Goal: Task Accomplishment & Management: Manage account settings

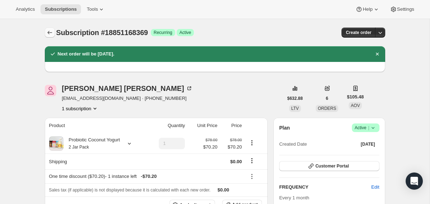
click at [52, 32] on icon "Subscriptions" at bounding box center [49, 32] width 7 height 7
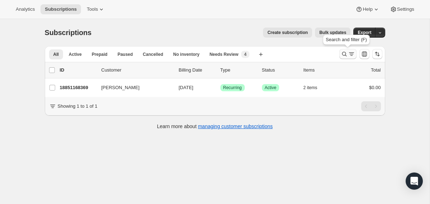
click at [342, 57] on icon "Search and filter results" at bounding box center [344, 54] width 7 height 7
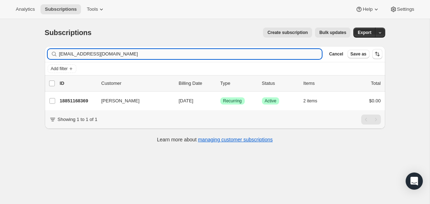
click at [284, 52] on input "[EMAIL_ADDRESS][DOMAIN_NAME]" at bounding box center [190, 54] width 263 height 10
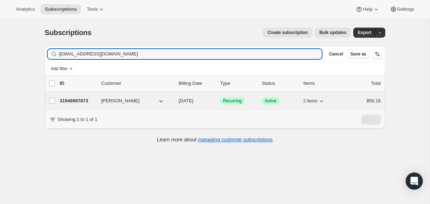
type input "[EMAIL_ADDRESS][DOMAIN_NAME]"
click at [179, 102] on span "[DATE]" at bounding box center [186, 100] width 15 height 5
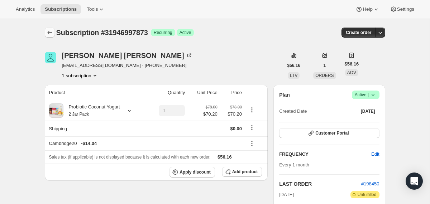
click at [51, 31] on icon "Subscriptions" at bounding box center [49, 32] width 7 height 7
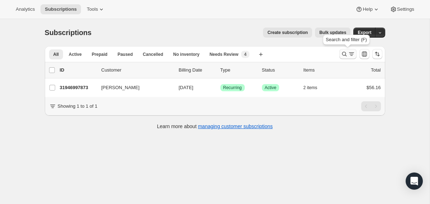
click at [342, 53] on icon "Search and filter results" at bounding box center [344, 54] width 5 height 5
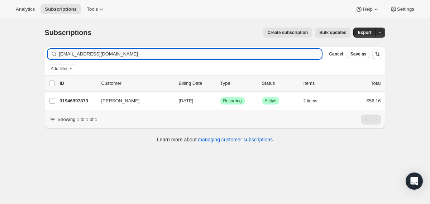
click at [280, 53] on input "[EMAIL_ADDRESS][DOMAIN_NAME]" at bounding box center [190, 54] width 263 height 10
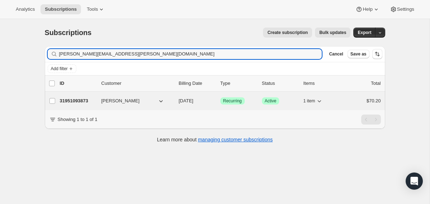
type input "[PERSON_NAME][EMAIL_ADDRESS][PERSON_NAME][DOMAIN_NAME]"
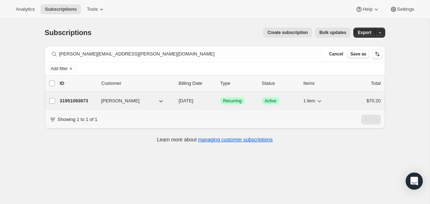
click at [174, 103] on div "31951093873 [PERSON_NAME] [DATE] Success Recurring Success Active 1 item $70.20" at bounding box center [220, 101] width 321 height 10
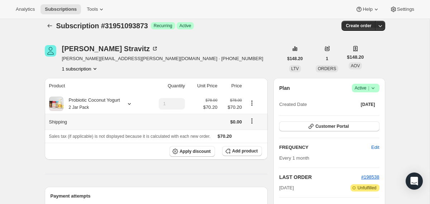
scroll to position [7, 0]
click at [374, 88] on icon at bounding box center [372, 87] width 7 height 7
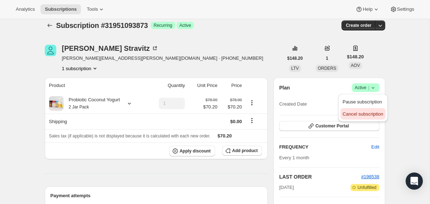
click at [369, 111] on span "Cancel subscription" at bounding box center [362, 113] width 40 height 5
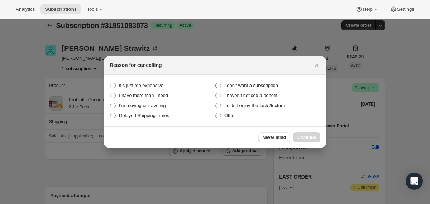
click at [236, 85] on span "I don't want a subscription" at bounding box center [251, 85] width 54 height 5
click at [216, 83] on subscription "I don't want a subscription" at bounding box center [215, 83] width 0 height 0
radio subscription "true"
click at [300, 140] on button "Continue" at bounding box center [306, 138] width 27 height 10
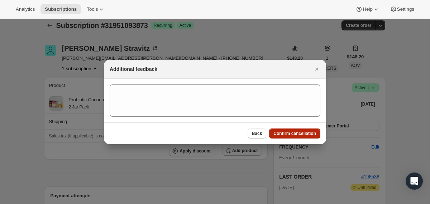
click at [300, 138] on button "Confirm cancellation" at bounding box center [294, 134] width 51 height 10
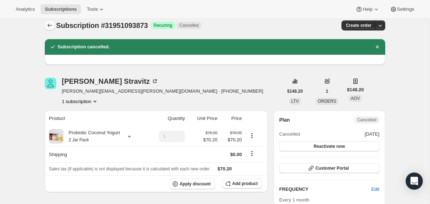
click at [50, 25] on icon "Subscriptions" at bounding box center [49, 26] width 5 height 4
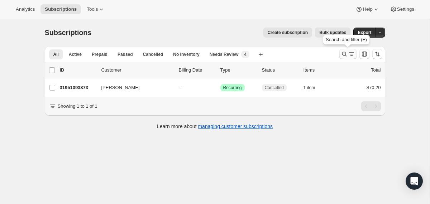
click at [344, 55] on icon "Search and filter results" at bounding box center [344, 54] width 7 height 7
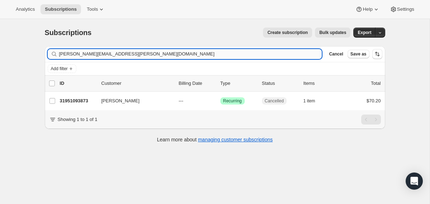
click at [278, 53] on input "[PERSON_NAME][EMAIL_ADDRESS][PERSON_NAME][DOMAIN_NAME]" at bounding box center [190, 54] width 263 height 10
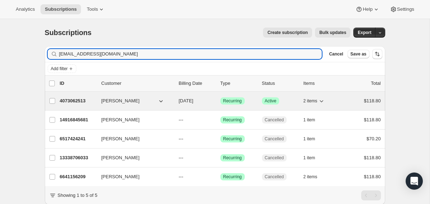
type input "[EMAIL_ADDRESS][DOMAIN_NAME]"
click at [177, 102] on div "4073062513 [PERSON_NAME] [DATE] Success Recurring Success Active 2 items $118.80" at bounding box center [220, 101] width 321 height 10
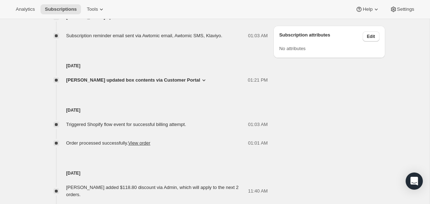
scroll to position [488, 0]
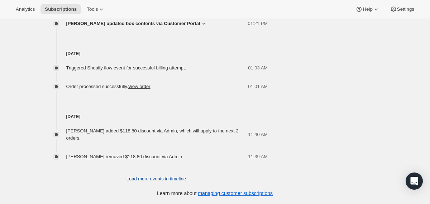
click at [129, 179] on span "Load more events in timeline" at bounding box center [155, 179] width 59 height 7
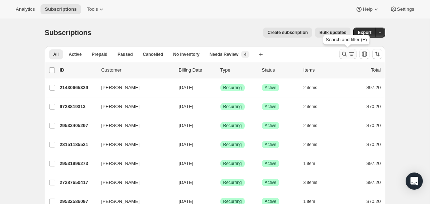
click at [344, 56] on icon "Search and filter results" at bounding box center [344, 54] width 7 height 7
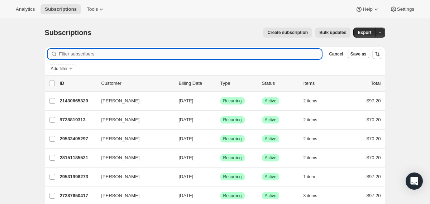
click at [263, 54] on input "Filter subscribers" at bounding box center [190, 54] width 263 height 10
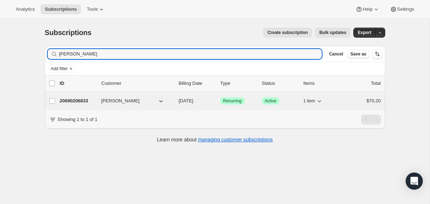
type input "Harper Hall"
click at [179, 101] on span "10/17/2025" at bounding box center [186, 100] width 15 height 5
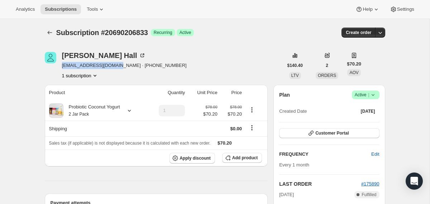
drag, startPoint x: 115, startPoint y: 66, endPoint x: 62, endPoint y: 64, distance: 53.7
click at [62, 64] on span "hall_harper@icloud.com · +13142508452" at bounding box center [124, 65] width 125 height 7
copy span "hall_harper@icloud.com"
click at [375, 95] on icon at bounding box center [372, 94] width 7 height 7
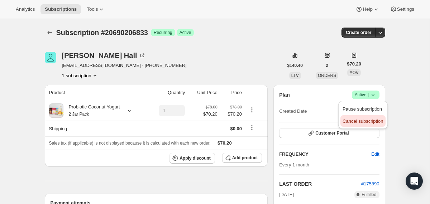
click at [361, 125] on button "Cancel subscription" at bounding box center [362, 120] width 45 height 11
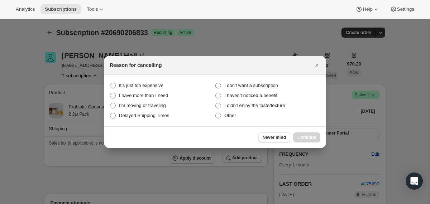
click at [268, 88] on span "I don't want a subscription" at bounding box center [251, 85] width 54 height 5
click at [216, 83] on subscription "I don't want a subscription" at bounding box center [215, 83] width 0 height 0
radio subscription "true"
click at [307, 140] on button "Continue" at bounding box center [306, 138] width 27 height 10
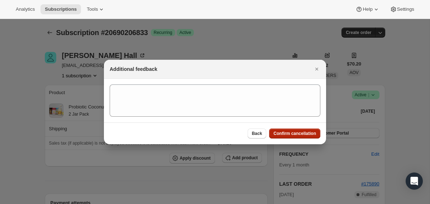
click at [306, 136] on button "Confirm cancellation" at bounding box center [294, 134] width 51 height 10
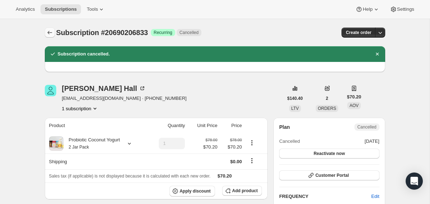
click at [49, 30] on icon "Subscriptions" at bounding box center [49, 32] width 7 height 7
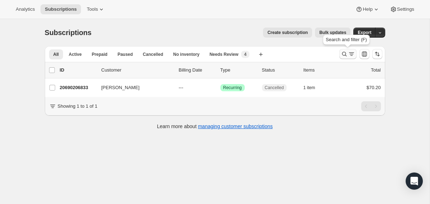
click at [340, 52] on button "Search and filter results" at bounding box center [347, 54] width 17 height 10
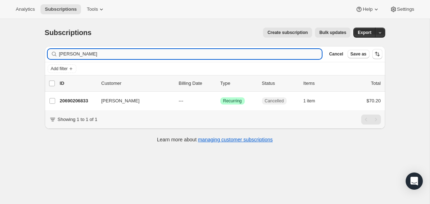
click at [262, 53] on input "Harper Hall" at bounding box center [190, 54] width 263 height 10
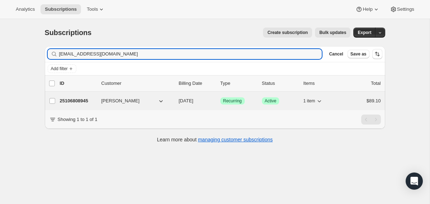
type input "momof4cuties@bellsouth.net"
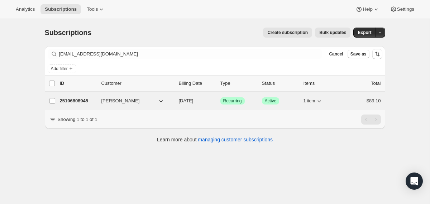
click at [179, 103] on span "11/28/2025" at bounding box center [186, 100] width 15 height 5
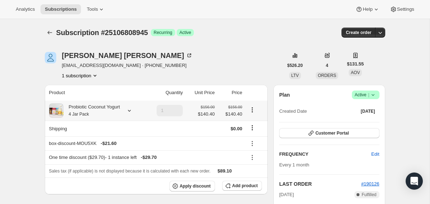
scroll to position [29, 0]
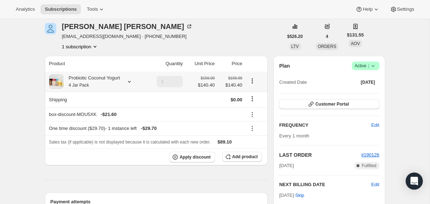
click at [128, 85] on div at bounding box center [128, 81] width 10 height 7
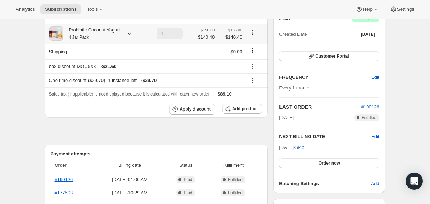
scroll to position [91, 0]
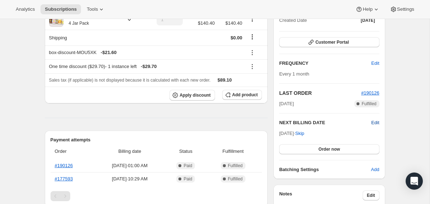
click at [375, 121] on span "Edit" at bounding box center [375, 122] width 8 height 7
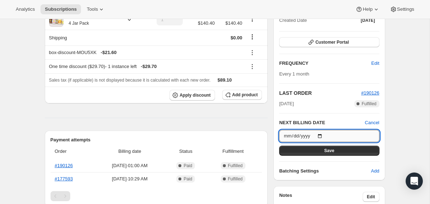
click at [323, 134] on input "2025-11-28" at bounding box center [329, 136] width 100 height 12
type input "2025-10-18"
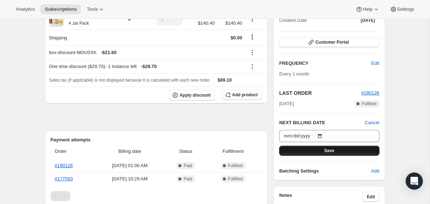
click at [306, 150] on button "Save" at bounding box center [329, 151] width 100 height 10
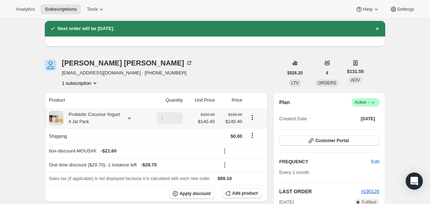
scroll to position [0, 0]
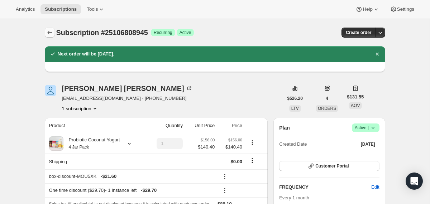
click at [49, 29] on button "Subscriptions" at bounding box center [50, 33] width 10 height 10
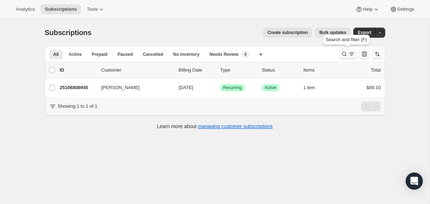
click at [342, 55] on icon "Search and filter results" at bounding box center [344, 54] width 5 height 5
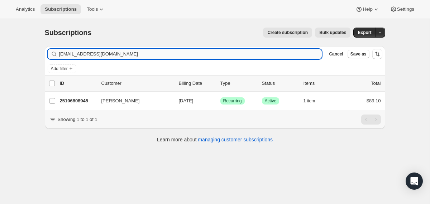
click at [250, 54] on input "momof4cuties@bellsouth.net" at bounding box center [190, 54] width 263 height 10
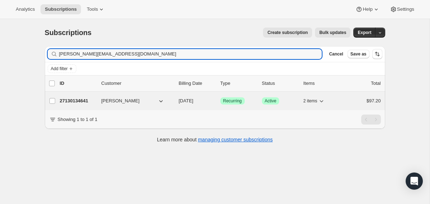
type input "valeria.rocha0917@gmail.com"
click at [174, 100] on div "27130134641 Valeria Rocha 11/10/2025 Success Recurring Success Active 2 items $…" at bounding box center [220, 101] width 321 height 10
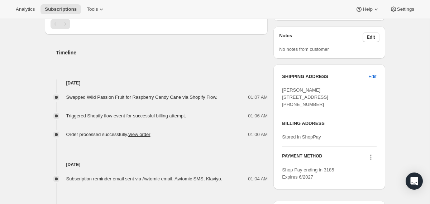
scroll to position [258, 0]
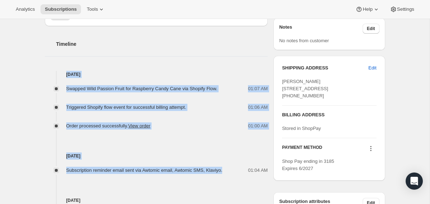
drag, startPoint x: 234, startPoint y: 173, endPoint x: 215, endPoint y: 65, distance: 109.5
click at [215, 65] on div "Timeline Oct 10, 2025 Swapped Wild Passion Fruit for Raspberry Candy Cane via S…" at bounding box center [156, 204] width 223 height 356
copy div "Oct 10, 2025 Swapped Wild Passion Fruit for Raspberry Candy Cane via Shopify Fl…"
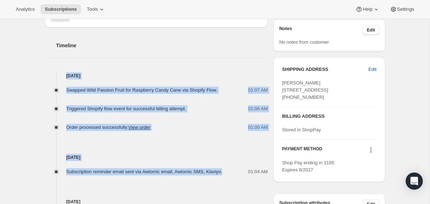
scroll to position [0, 0]
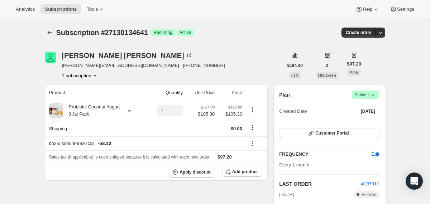
click at [371, 97] on icon at bounding box center [372, 94] width 7 height 7
click at [366, 121] on span "Cancel subscription" at bounding box center [362, 121] width 40 height 5
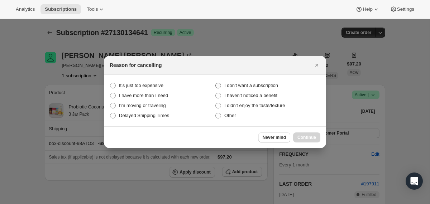
click at [271, 85] on span "I don't want a subscription" at bounding box center [251, 85] width 54 height 5
click at [216, 83] on subscription "I don't want a subscription" at bounding box center [215, 83] width 0 height 0
radio subscription "true"
click at [299, 137] on span "Continue" at bounding box center [306, 138] width 19 height 6
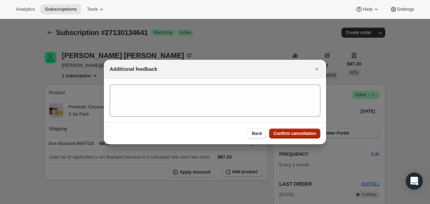
click at [299, 137] on button "Confirm cancellation" at bounding box center [294, 134] width 51 height 10
